Goal: Navigation & Orientation: Find specific page/section

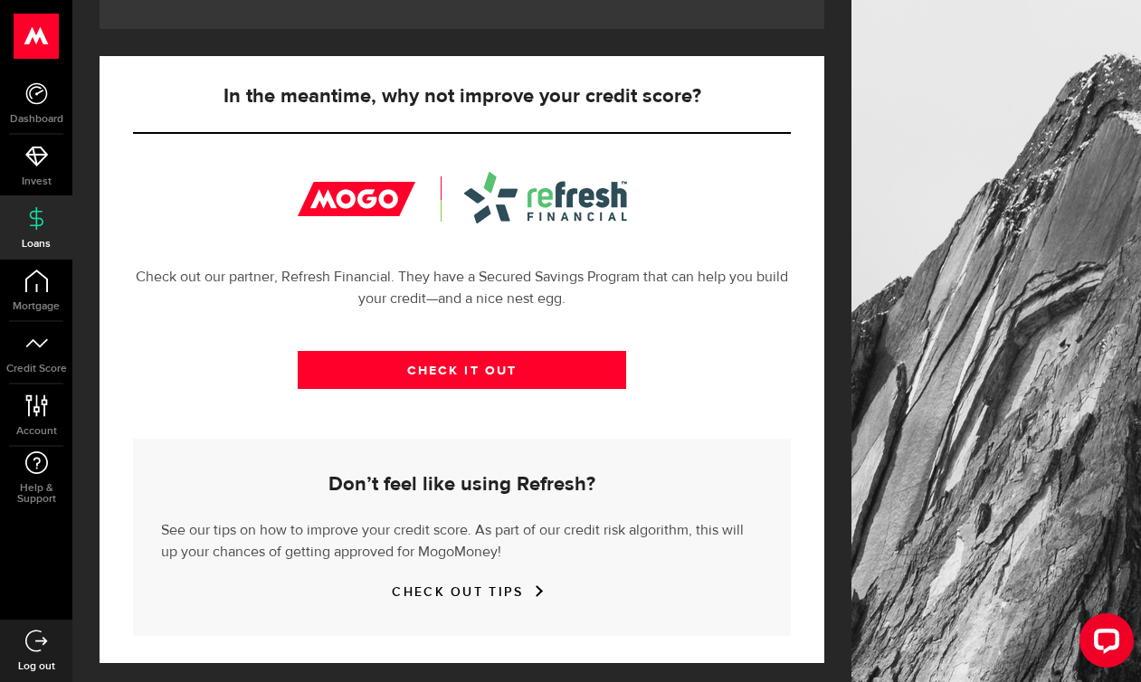
scroll to position [563, 0]
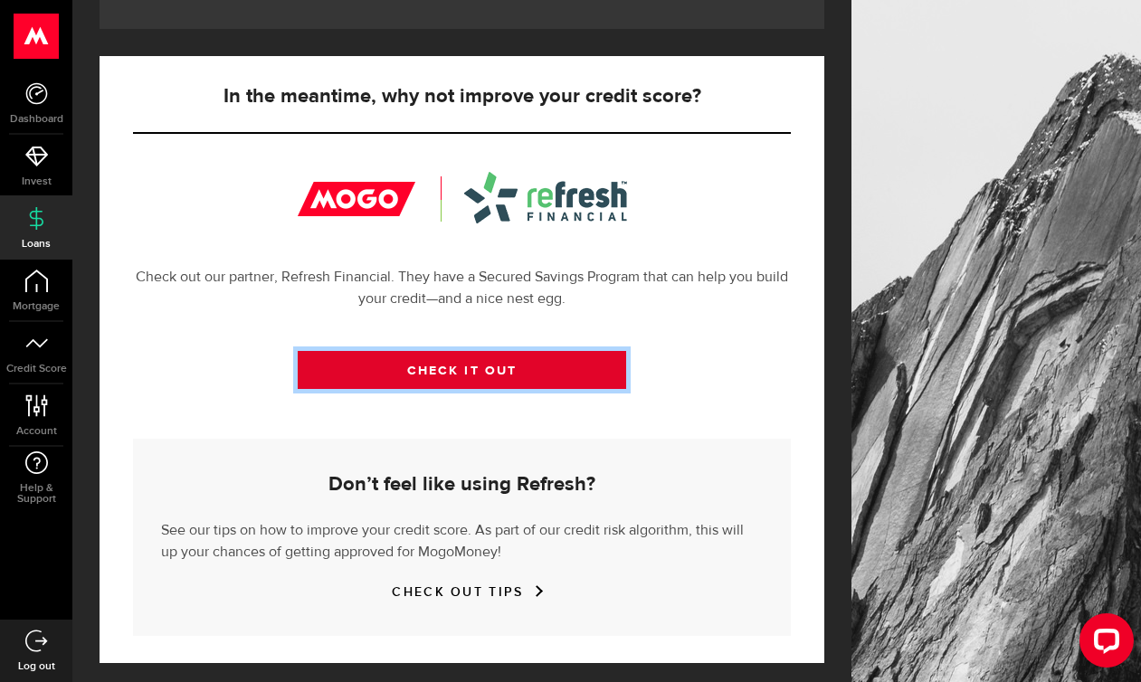
click at [409, 353] on link "CHECK IT OUT" at bounding box center [462, 370] width 329 height 38
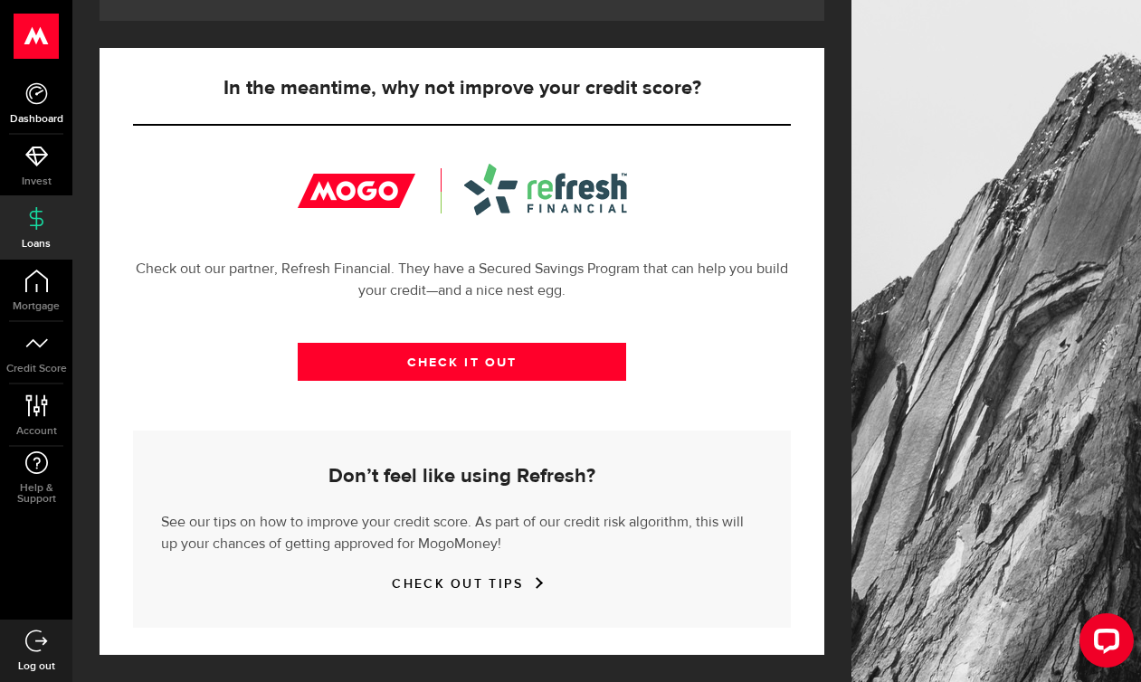
click at [30, 107] on link "Dashboard" at bounding box center [36, 103] width 72 height 62
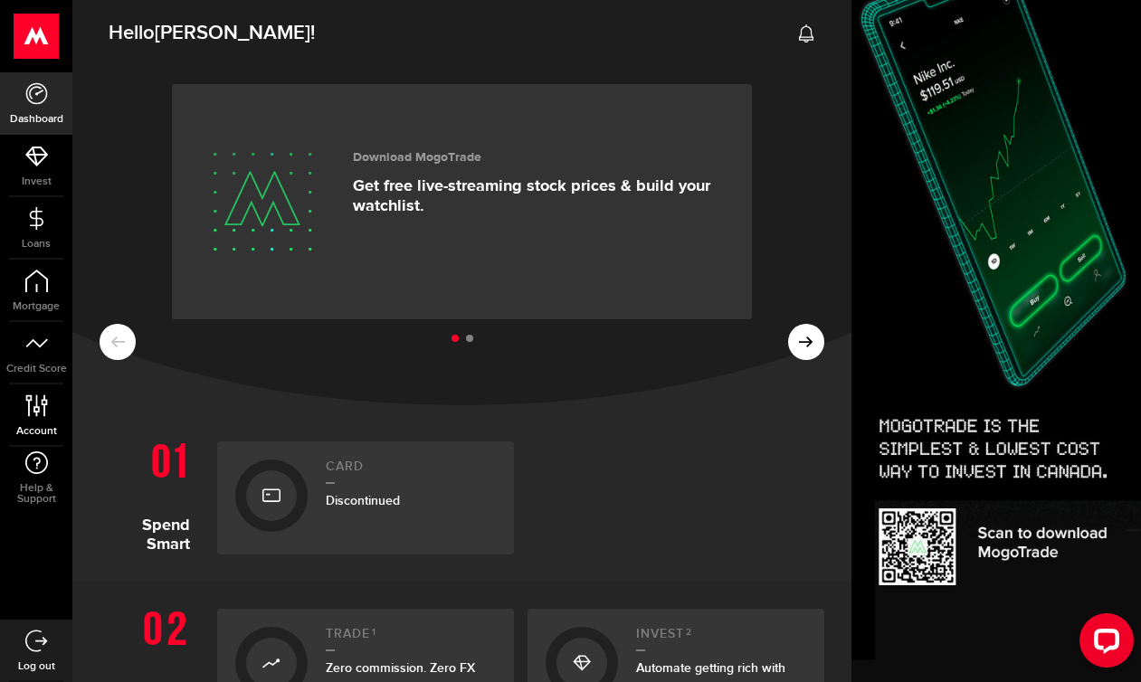
click at [33, 403] on icon at bounding box center [36, 405] width 24 height 23
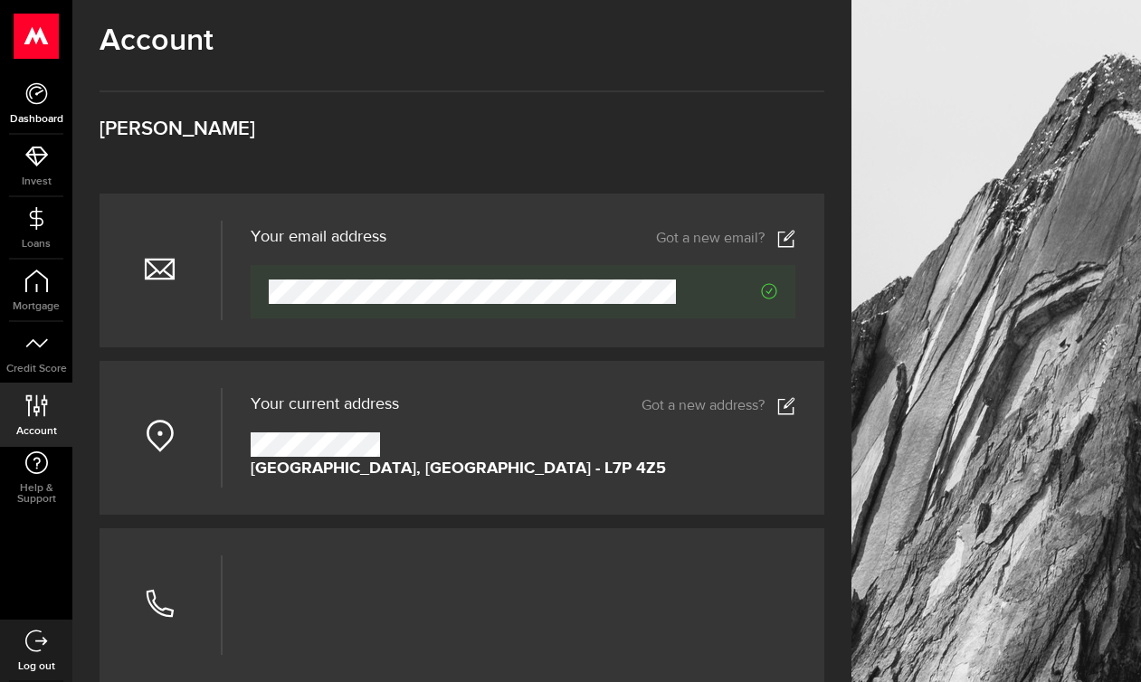
click at [47, 99] on icon at bounding box center [36, 93] width 23 height 23
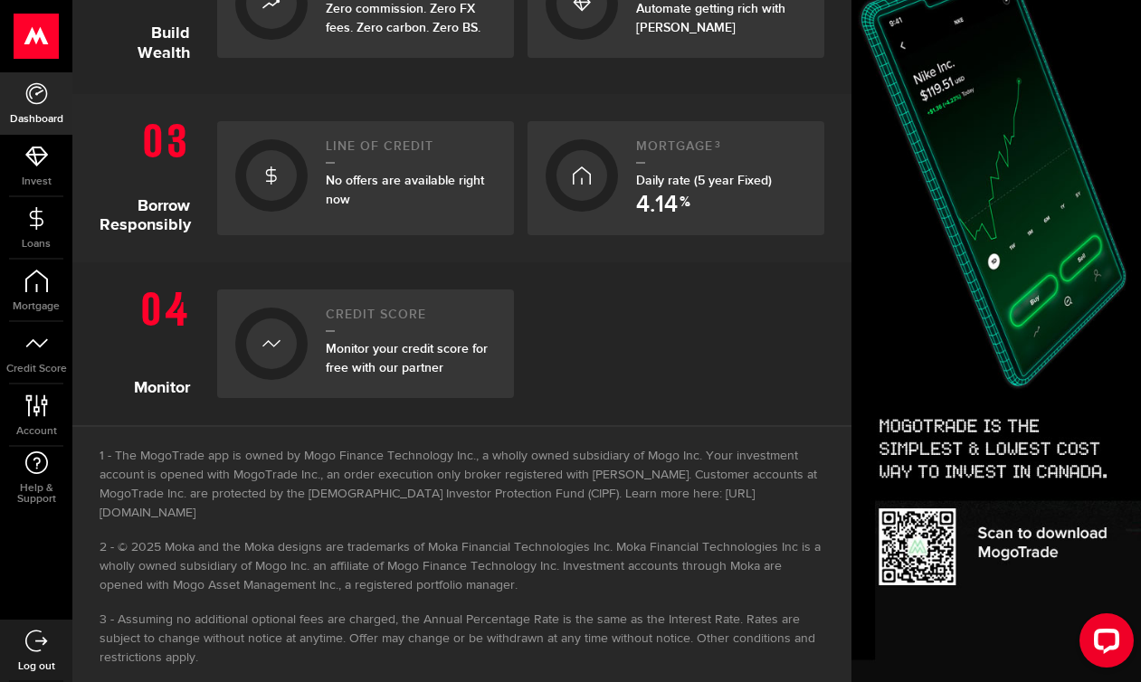
scroll to position [657, 0]
